Goal: Task Accomplishment & Management: Manage account settings

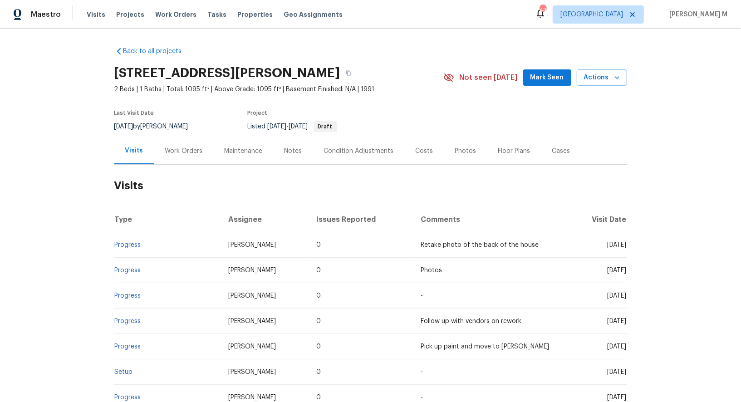
click at [175, 147] on div "Work Orders" at bounding box center [184, 151] width 38 height 9
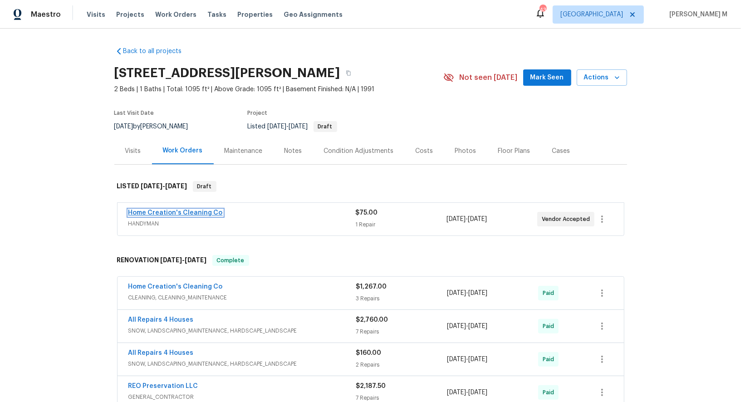
click at [172, 210] on link "Home Creation's Cleaning Co" at bounding box center [175, 213] width 94 height 6
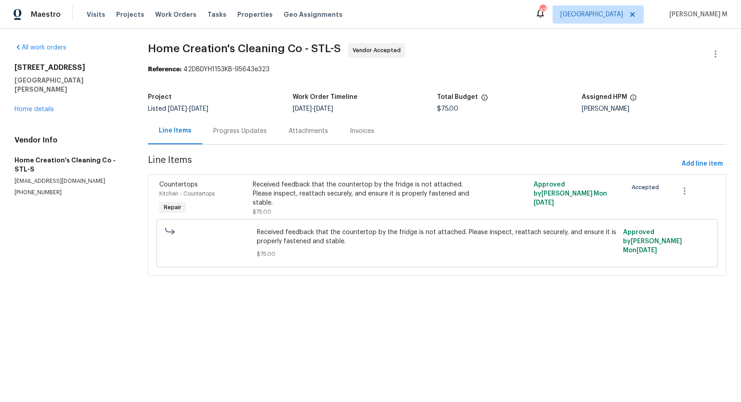
click at [231, 127] on div "Progress Updates" at bounding box center [240, 131] width 54 height 9
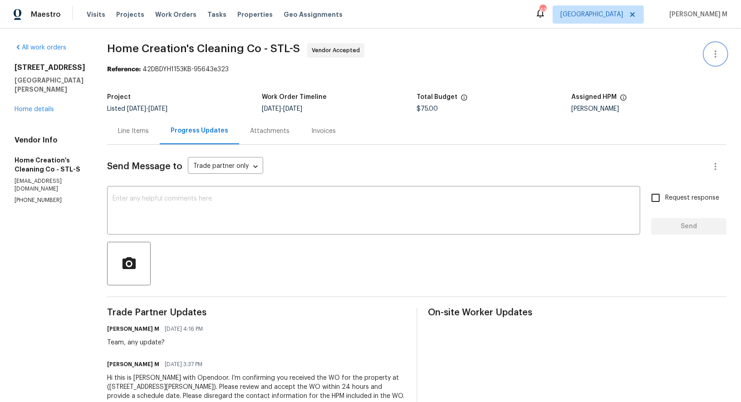
click at [714, 58] on button "button" at bounding box center [716, 54] width 22 height 22
click at [702, 54] on li "Edit" at bounding box center [691, 52] width 98 height 15
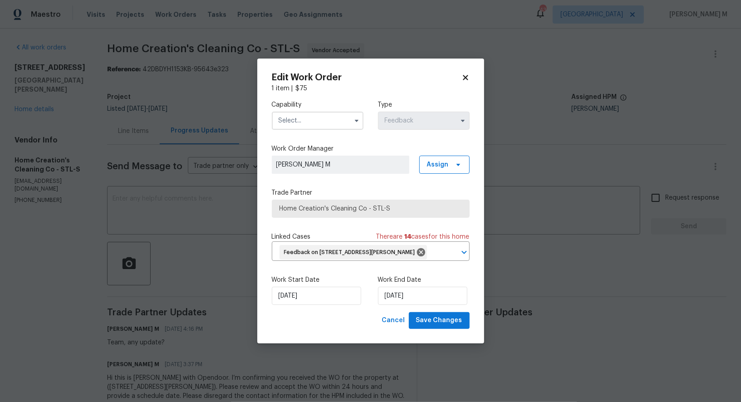
click at [282, 120] on input "text" at bounding box center [318, 121] width 92 height 18
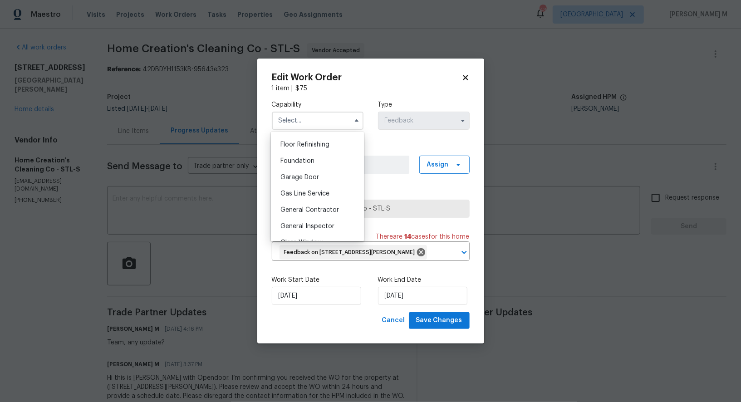
scroll to position [399, 0]
click at [299, 170] on div "General Contractor" at bounding box center [317, 178] width 89 height 16
type input "General Contractor"
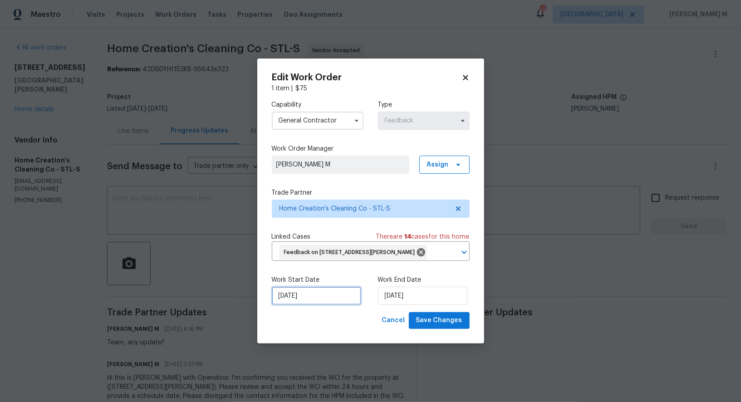
click at [295, 299] on input "[DATE]" at bounding box center [316, 296] width 89 height 18
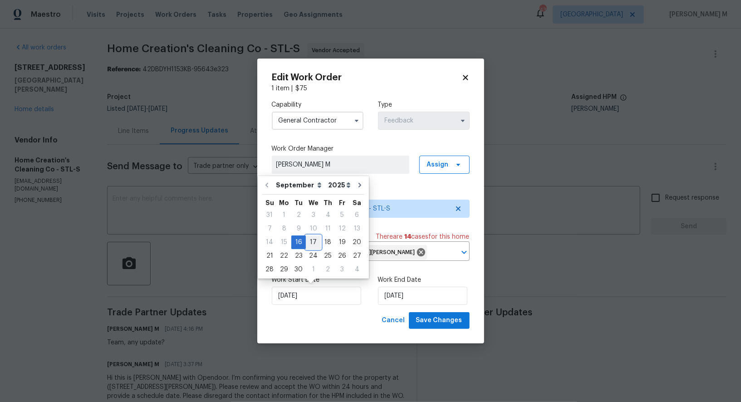
click at [306, 240] on div "17" at bounding box center [313, 242] width 15 height 13
type input "[DATE]"
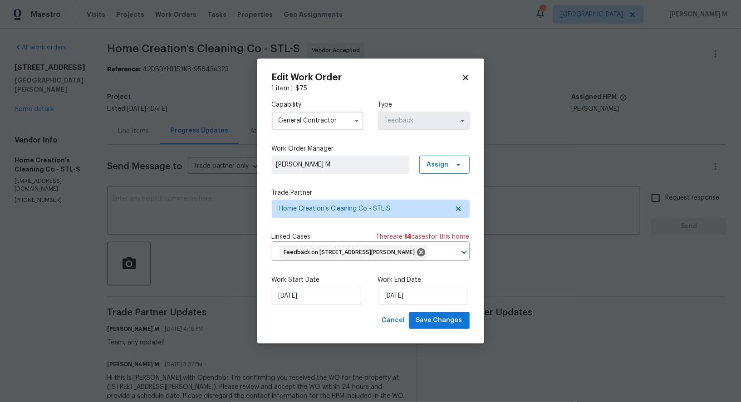
click at [381, 285] on div "Work End Date [DATE]" at bounding box center [424, 291] width 92 height 30
click at [400, 297] on input "[DATE]" at bounding box center [422, 296] width 89 height 18
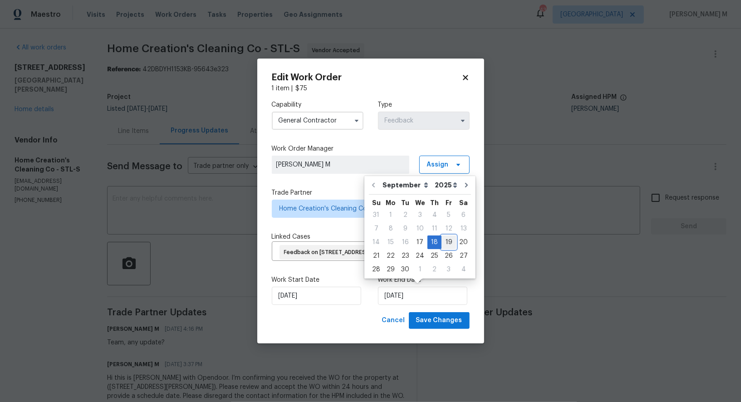
click at [444, 238] on div "19" at bounding box center [449, 242] width 15 height 13
type input "[DATE]"
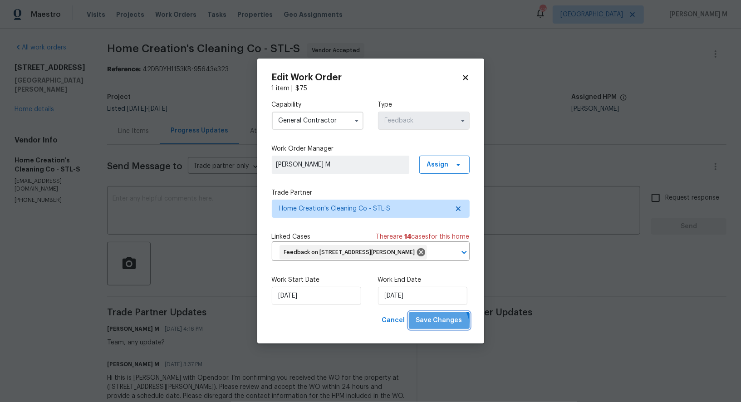
click at [445, 324] on button "Save Changes" at bounding box center [439, 320] width 61 height 17
click at [581, 298] on body "Maestro Visits Projects Work Orders Tasks Properties Geo Assignments 43 [GEOGRA…" at bounding box center [370, 201] width 741 height 402
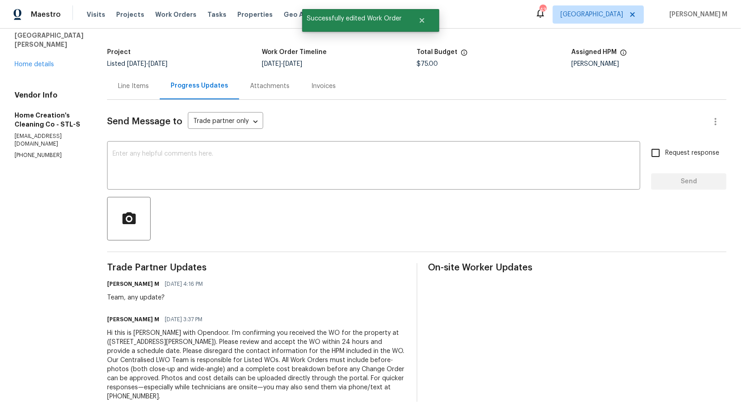
scroll to position [0, 0]
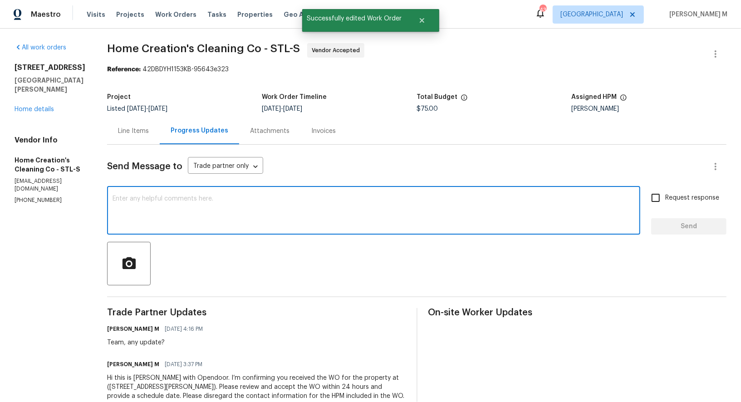
click at [163, 200] on textarea at bounding box center [374, 212] width 523 height 32
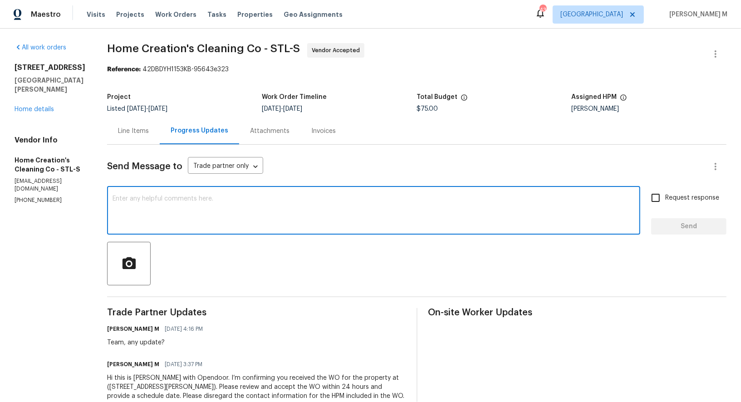
paste textarea "Hey Team, can you confirm if you’re gonna take this one for sure? Looks like it…"
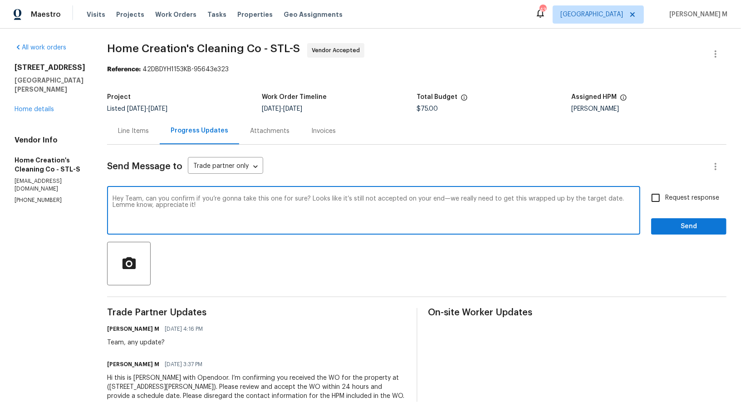
click at [434, 196] on textarea "Hey Team, can you confirm if you’re gonna take this one for sure? Looks like it…" at bounding box center [374, 212] width 523 height 32
type textarea "Hey Team, can you confirm if you’re gonna take this one for sure? we really nee…"
click at [675, 193] on span "Request response" at bounding box center [693, 198] width 54 height 10
click at [666, 188] on input "Request response" at bounding box center [656, 197] width 19 height 19
checkbox input "true"
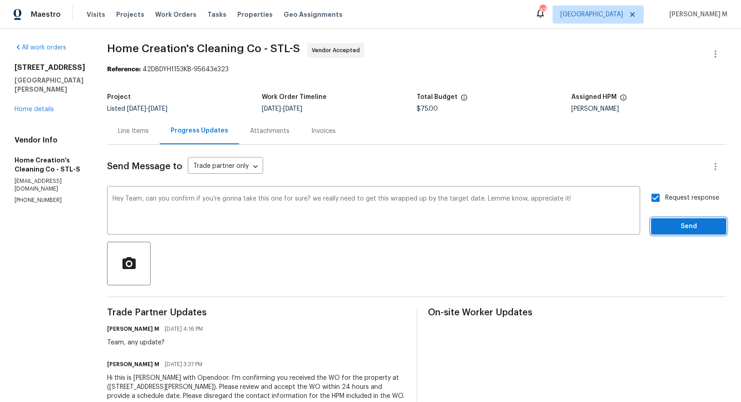
click at [675, 221] on span "Send" at bounding box center [689, 226] width 61 height 11
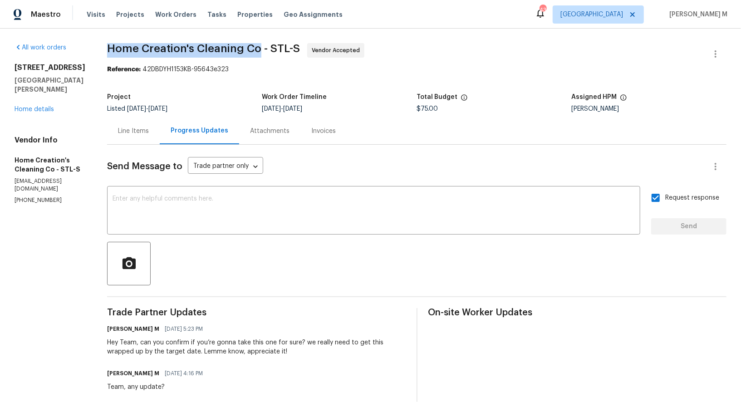
drag, startPoint x: 93, startPoint y: 44, endPoint x: 241, endPoint y: 44, distance: 148.5
click at [241, 44] on div "All work orders [STREET_ADDRESS][PERSON_NAME] Home details Vendor Info Home Cre…" at bounding box center [370, 273] width 741 height 488
copy span "Home Creation's Cleaning Co"
